Goal: Use online tool/utility: Utilize a website feature to perform a specific function

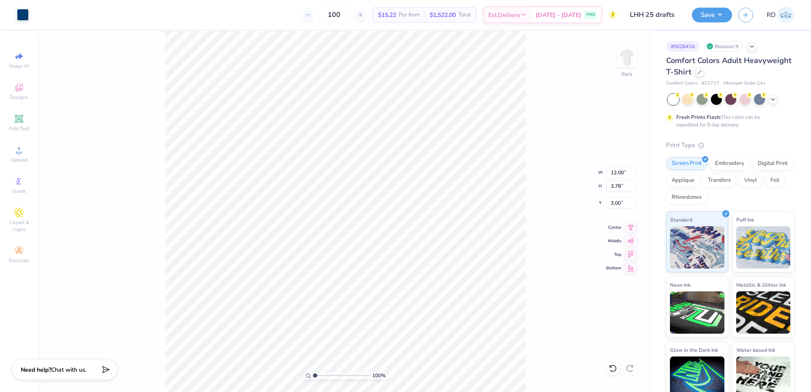
type input "6.49"
click at [20, 157] on span "Upload" at bounding box center [19, 159] width 17 height 7
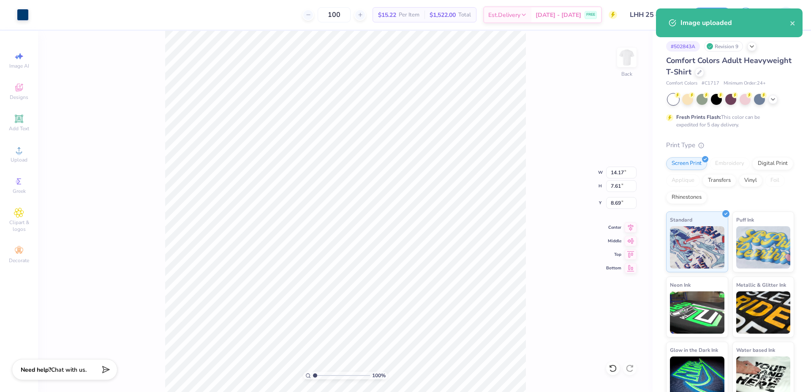
type input "12.00"
type input "3.78"
type input "6.49"
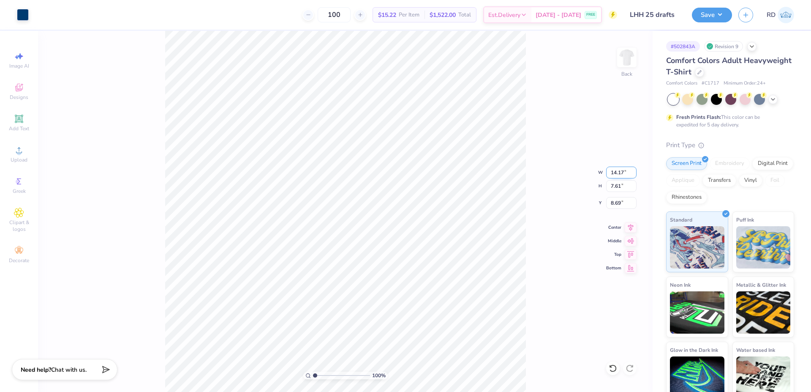
click at [625, 177] on input "14.17" at bounding box center [621, 172] width 30 height 12
type input "12.00"
type input "6.44"
click at [627, 199] on input "9.28" at bounding box center [621, 203] width 30 height 12
type input "3.00"
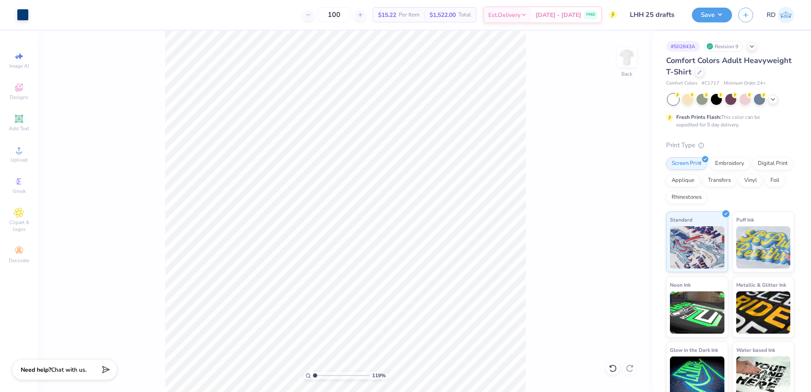
type input "1"
drag, startPoint x: 323, startPoint y: 374, endPoint x: 308, endPoint y: 376, distance: 15.4
click at [313, 376] on input "range" at bounding box center [341, 375] width 57 height 8
click at [715, 12] on button "Save" at bounding box center [712, 13] width 40 height 15
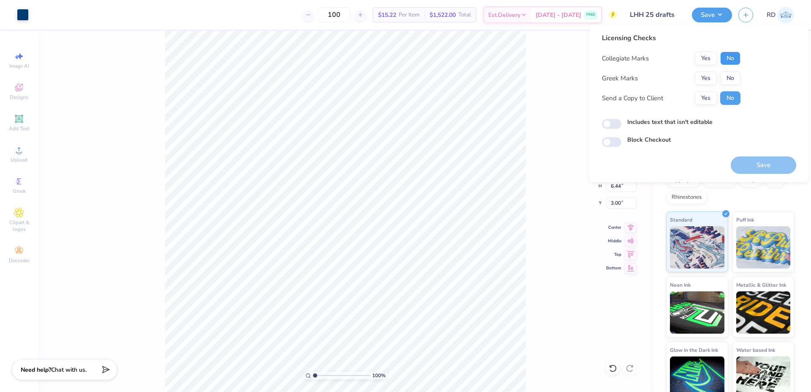
click at [734, 60] on button "No" at bounding box center [730, 59] width 20 height 14
click at [731, 74] on button "No" at bounding box center [730, 78] width 20 height 14
click at [762, 164] on button "Save" at bounding box center [763, 164] width 65 height 17
